Goal: Transaction & Acquisition: Obtain resource

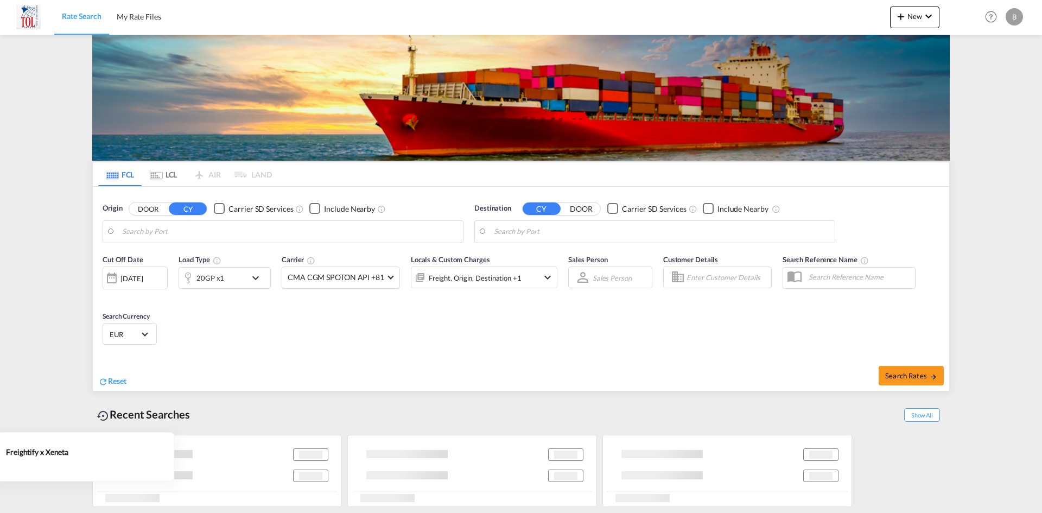
type input "[GEOGRAPHIC_DATA], NLRTM"
type input "[GEOGRAPHIC_DATA], ZADUR"
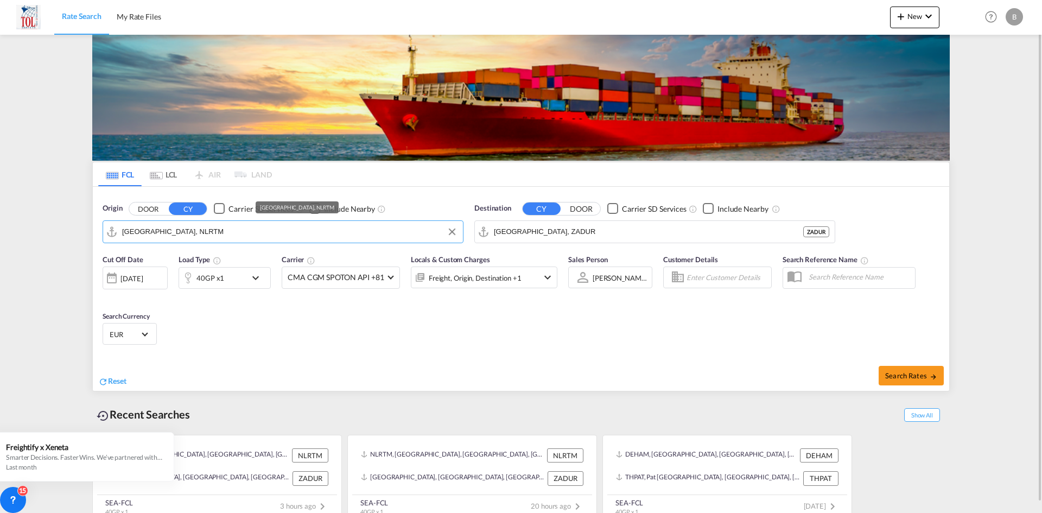
drag, startPoint x: 195, startPoint y: 234, endPoint x: 217, endPoint y: 232, distance: 22.4
click at [217, 232] on input "[GEOGRAPHIC_DATA], NLRTM" at bounding box center [289, 232] width 335 height 16
drag, startPoint x: 201, startPoint y: 233, endPoint x: 115, endPoint y: 239, distance: 85.9
click at [115, 239] on md-input-container "[GEOGRAPHIC_DATA], NLRTM" at bounding box center [283, 232] width 360 height 22
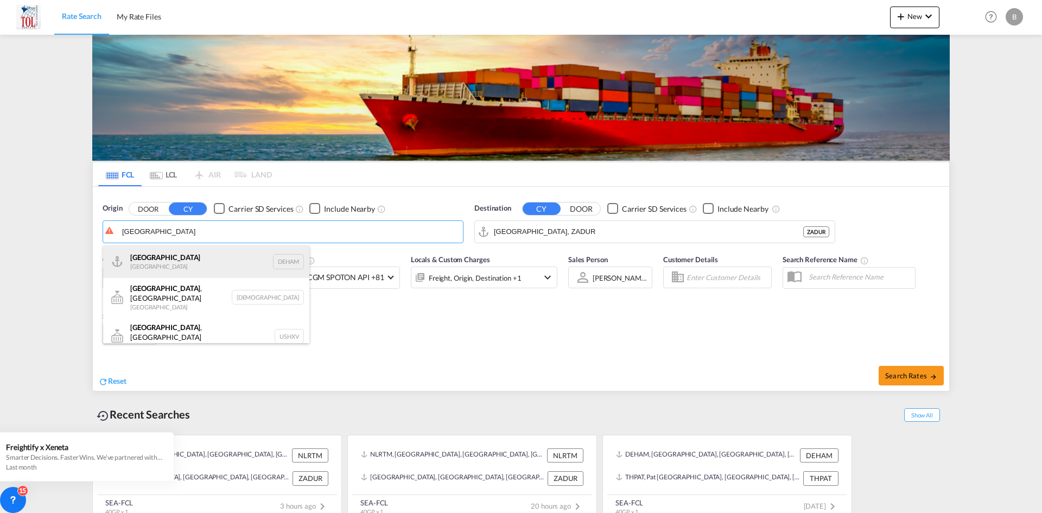
click at [161, 266] on div "[GEOGRAPHIC_DATA] [GEOGRAPHIC_DATA] DEHAM" at bounding box center [206, 261] width 206 height 33
type input "[GEOGRAPHIC_DATA], [GEOGRAPHIC_DATA]"
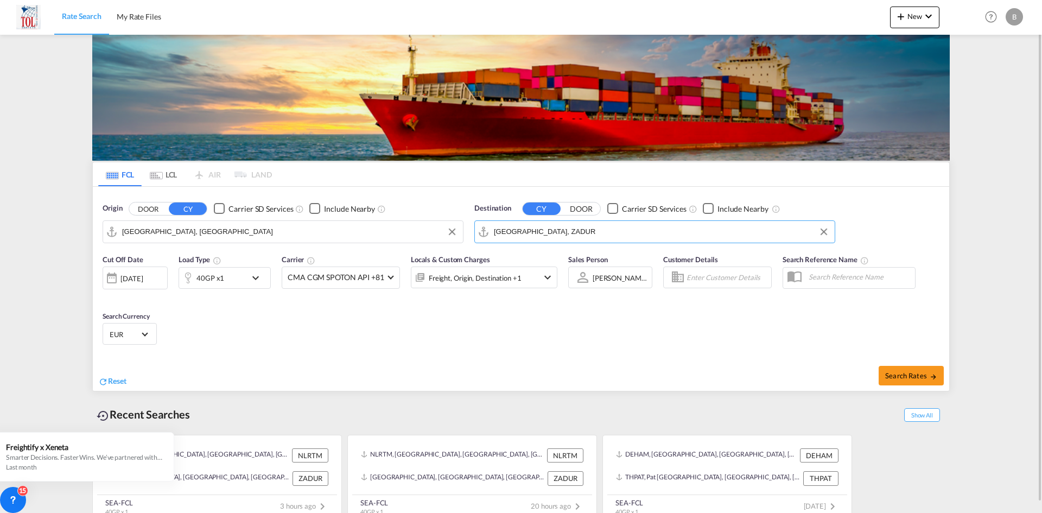
drag, startPoint x: 568, startPoint y: 233, endPoint x: 490, endPoint y: 230, distance: 77.7
click at [490, 230] on md-input-container "[GEOGRAPHIC_DATA], ZADUR" at bounding box center [655, 232] width 360 height 22
drag, startPoint x: 565, startPoint y: 237, endPoint x: 488, endPoint y: 227, distance: 77.6
click at [488, 227] on md-input-container "[GEOGRAPHIC_DATA], ZADUR" at bounding box center [655, 232] width 360 height 22
click at [520, 265] on div "Cat Lai Viet Nam VNCLI" at bounding box center [578, 261] width 206 height 33
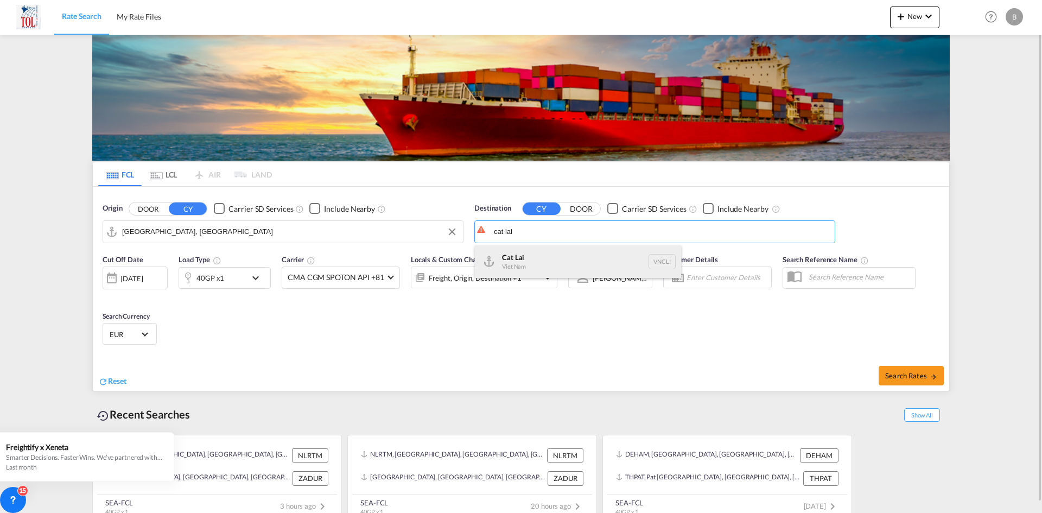
type input "Cat Lai, VNCLI"
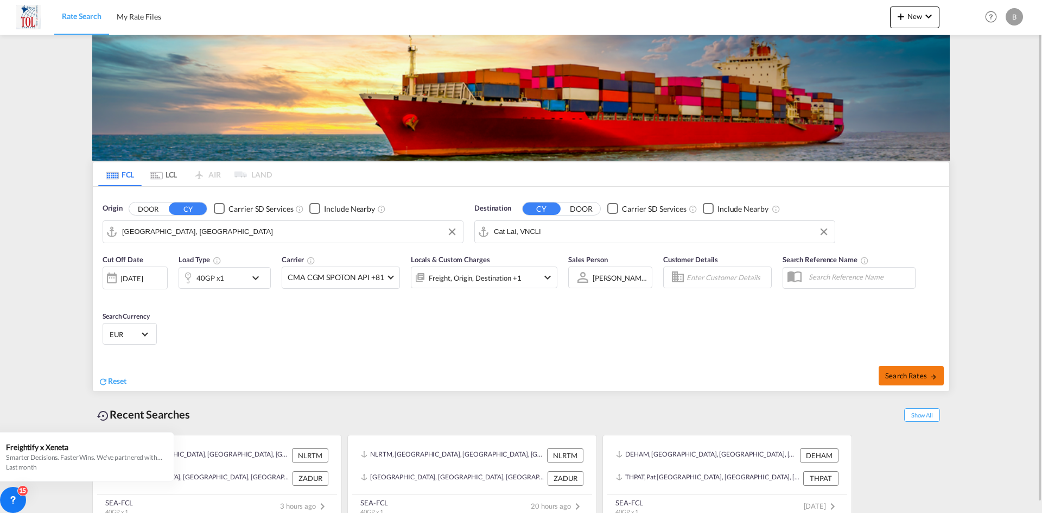
click at [922, 369] on button "Search Rates" at bounding box center [910, 376] width 65 height 20
type input "DEHAM to VNCLI / [DATE]"
